Goal: Task Accomplishment & Management: Complete application form

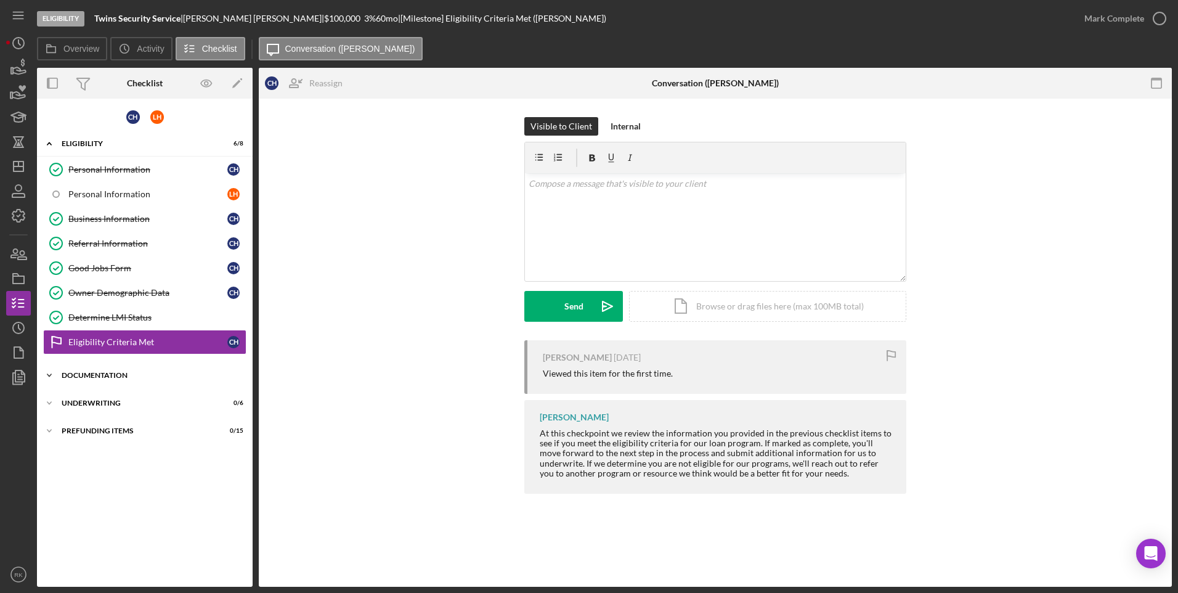
click at [70, 374] on div "Documentation" at bounding box center [150, 374] width 176 height 7
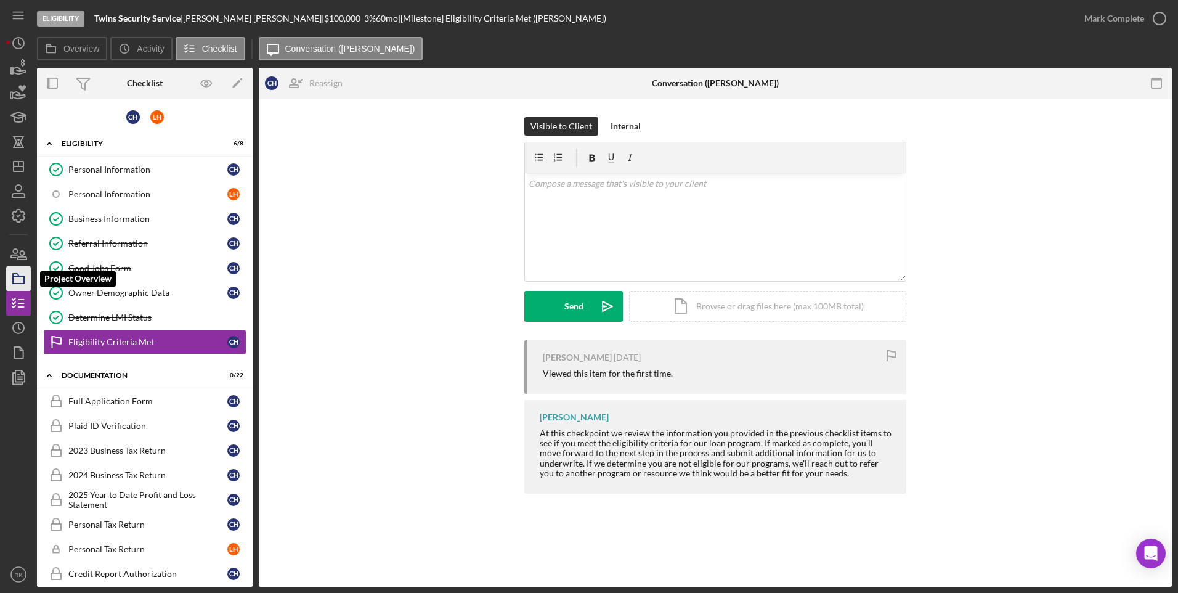
click at [17, 280] on icon "button" at bounding box center [18, 278] width 31 height 31
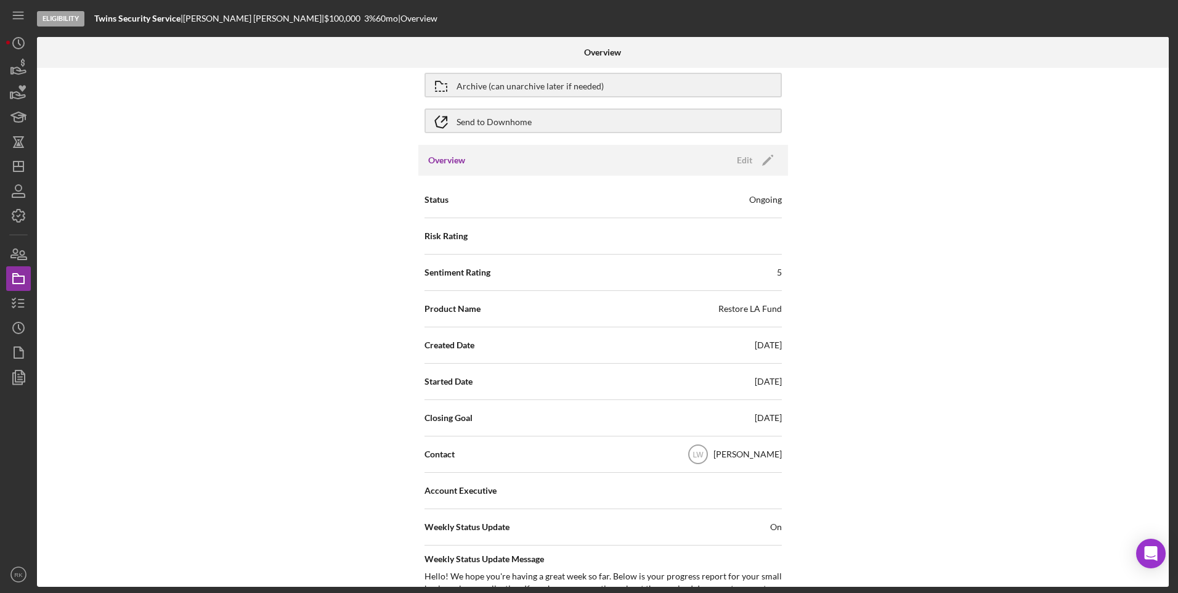
scroll to position [46, 0]
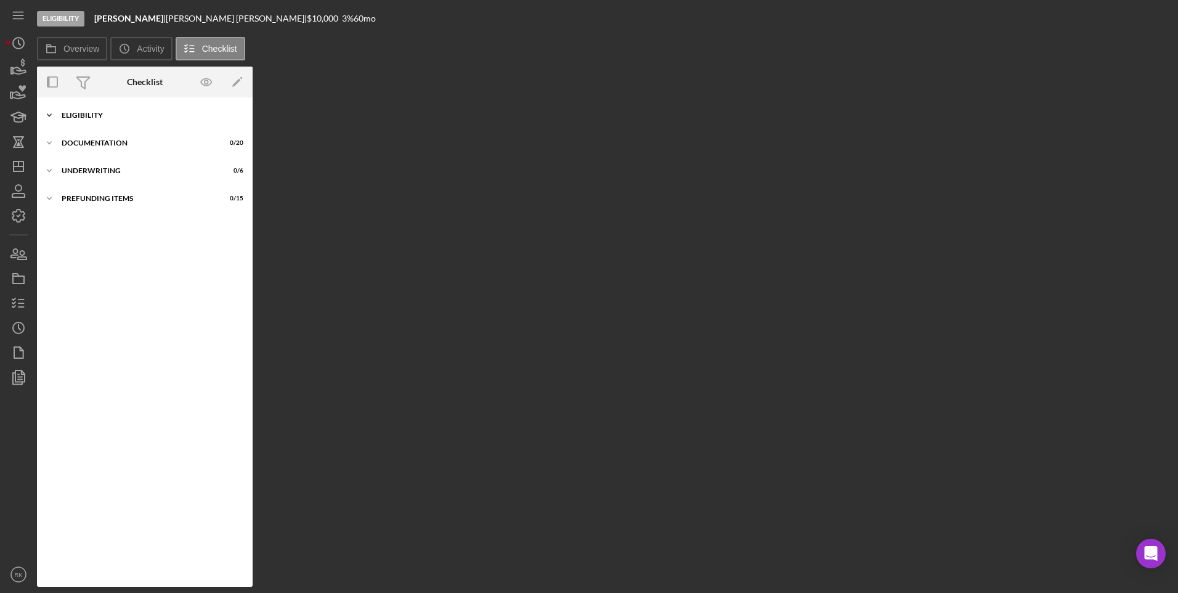
click at [86, 120] on div "Icon/Expander Eligibility 5 / 7" at bounding box center [145, 115] width 216 height 25
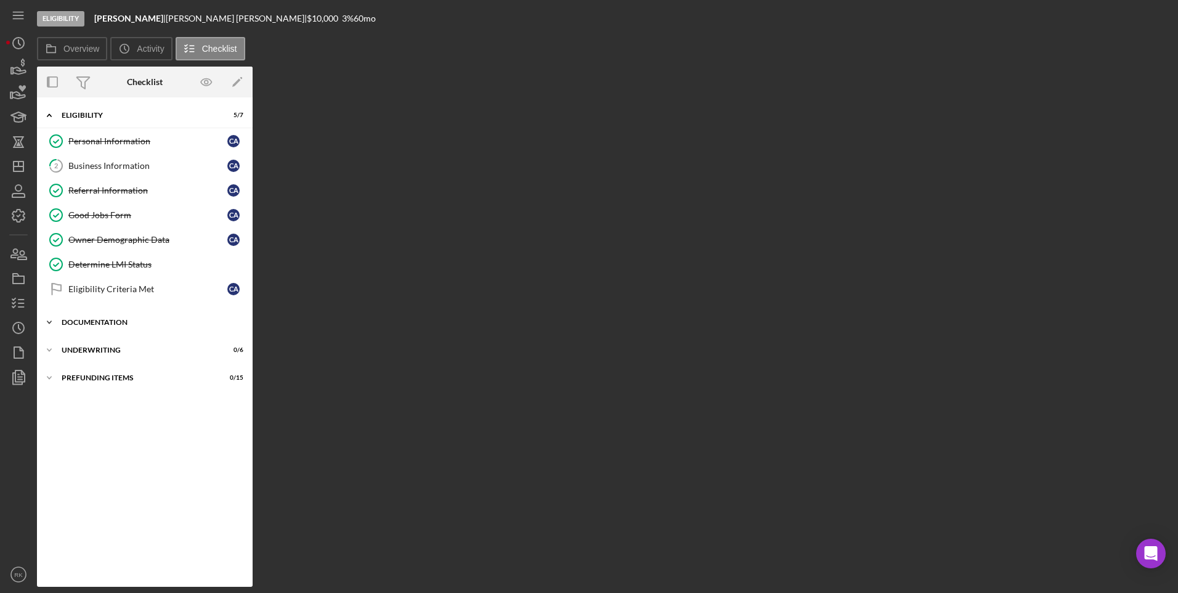
click at [96, 323] on div "Documentation" at bounding box center [150, 321] width 176 height 7
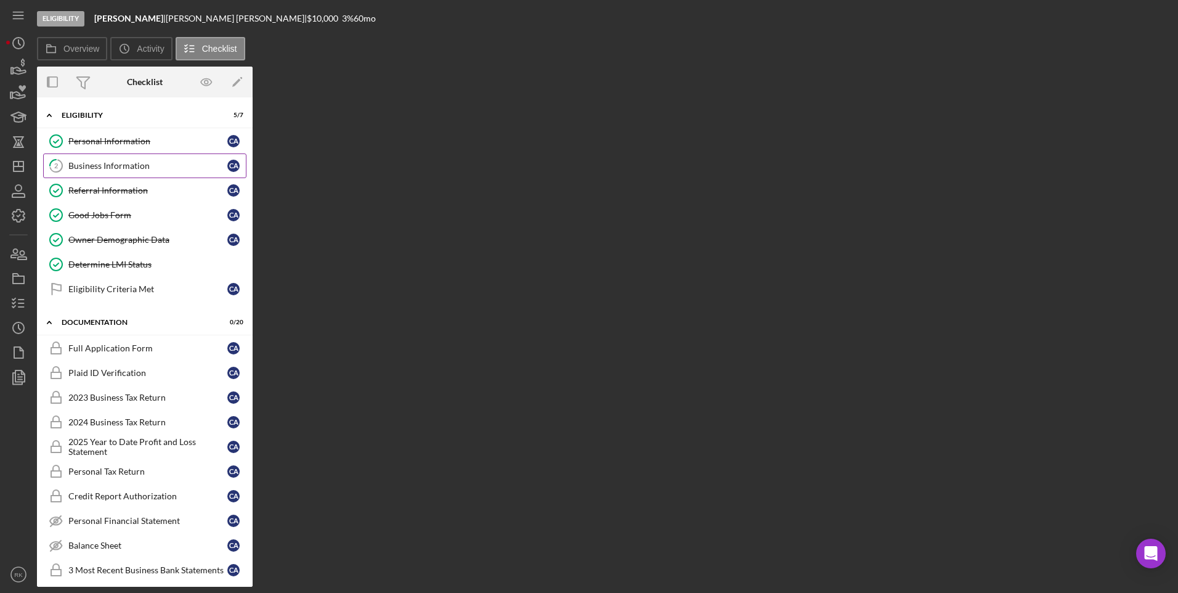
click at [86, 161] on div "Business Information" at bounding box center [147, 166] width 159 height 10
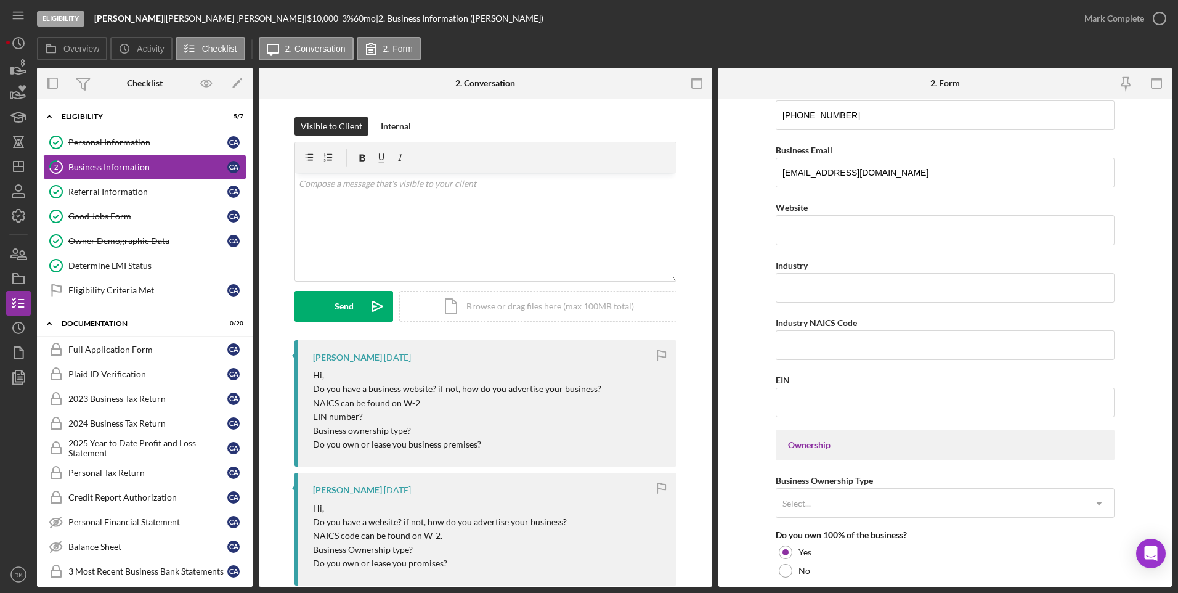
scroll to position [243, 0]
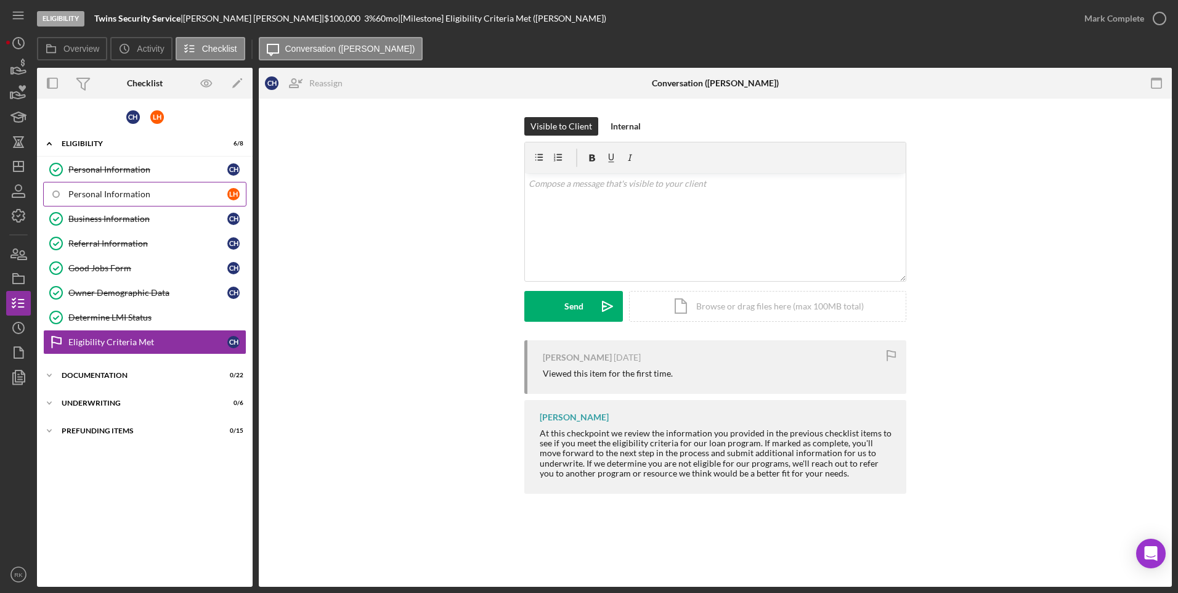
click at [95, 197] on div "Personal Information" at bounding box center [147, 194] width 159 height 10
